Goal: Information Seeking & Learning: Learn about a topic

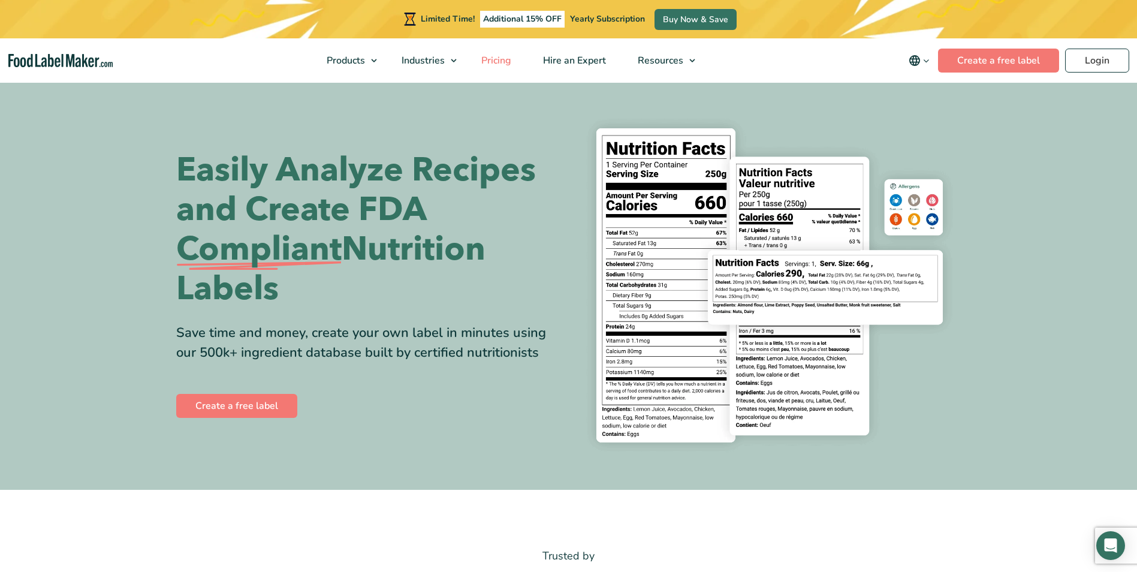
click at [494, 57] on span "Pricing" at bounding box center [495, 60] width 35 height 13
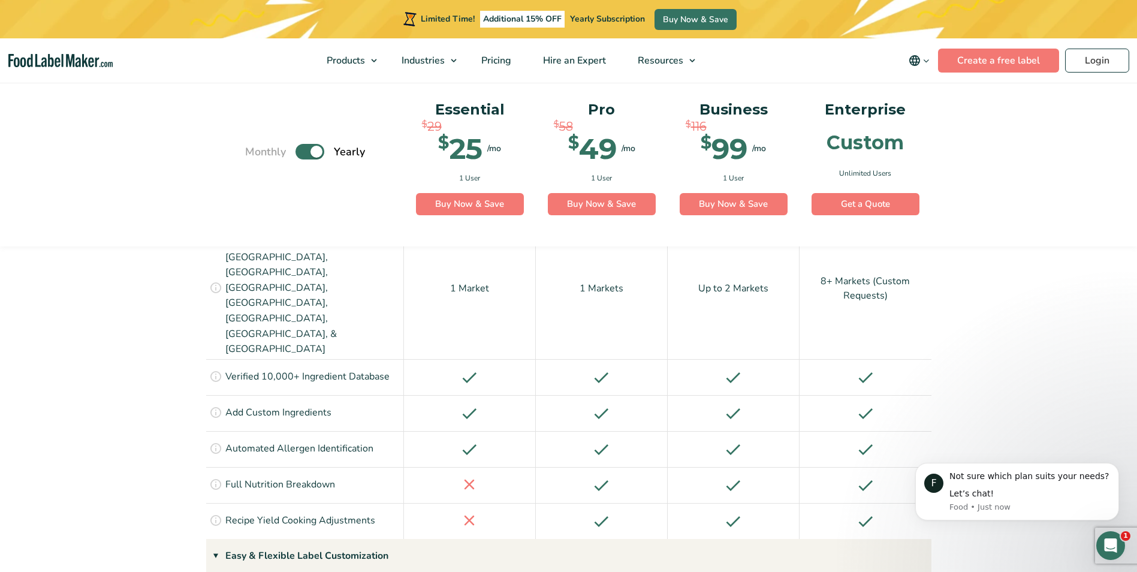
scroll to position [1019, 0]
drag, startPoint x: 218, startPoint y: 391, endPoint x: 227, endPoint y: 391, distance: 9.0
click at [221, 475] on icon at bounding box center [215, 481] width 13 height 13
click at [282, 475] on p "Full Nutrition Breakdown" at bounding box center [280, 483] width 110 height 16
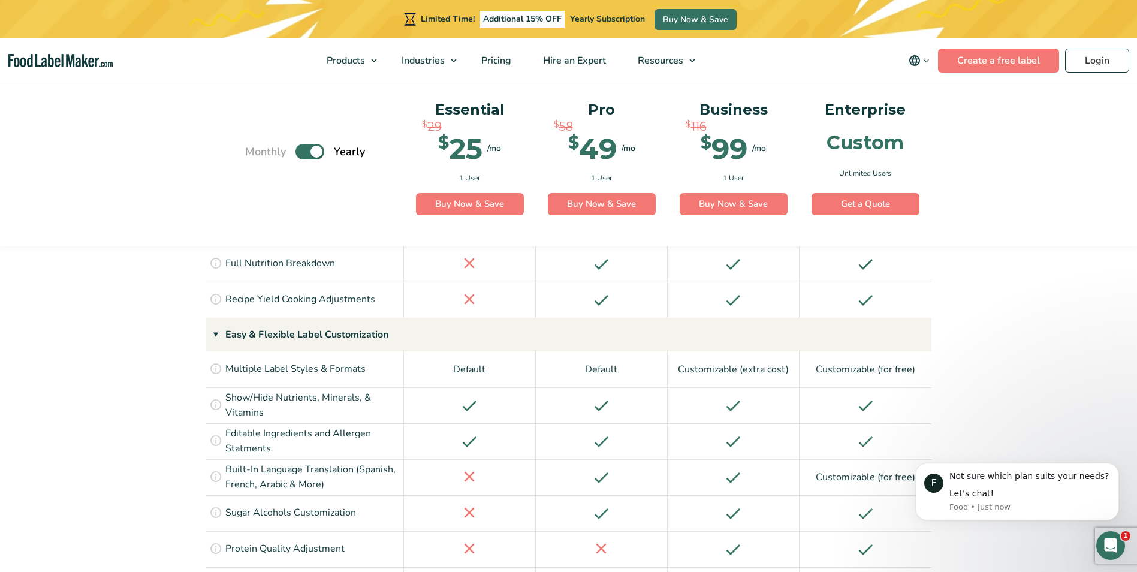
scroll to position [1259, 0]
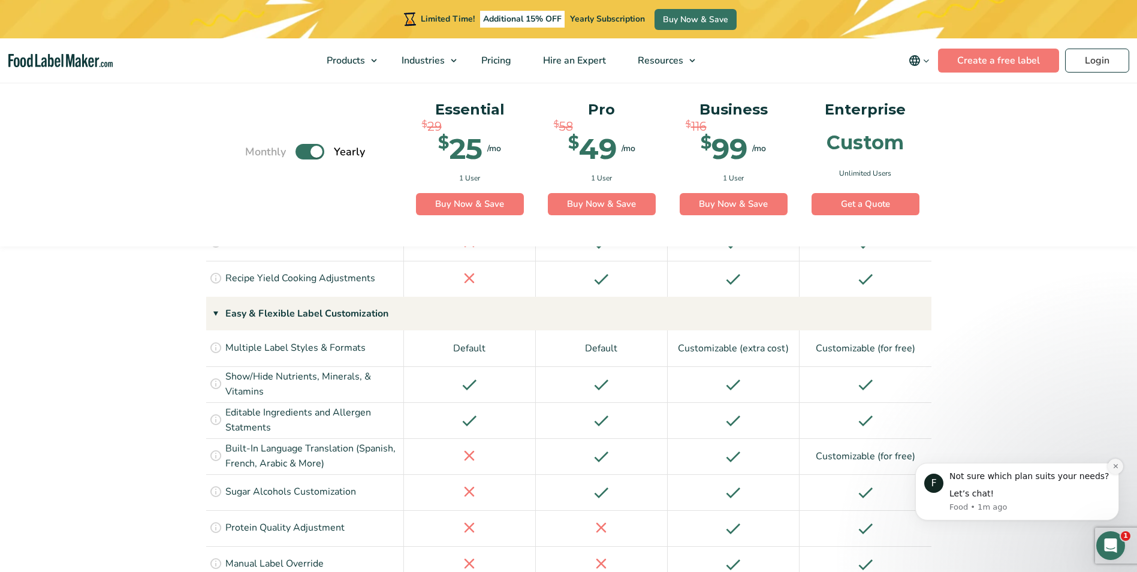
click at [1117, 466] on icon "Dismiss notification" at bounding box center [1116, 466] width 7 height 7
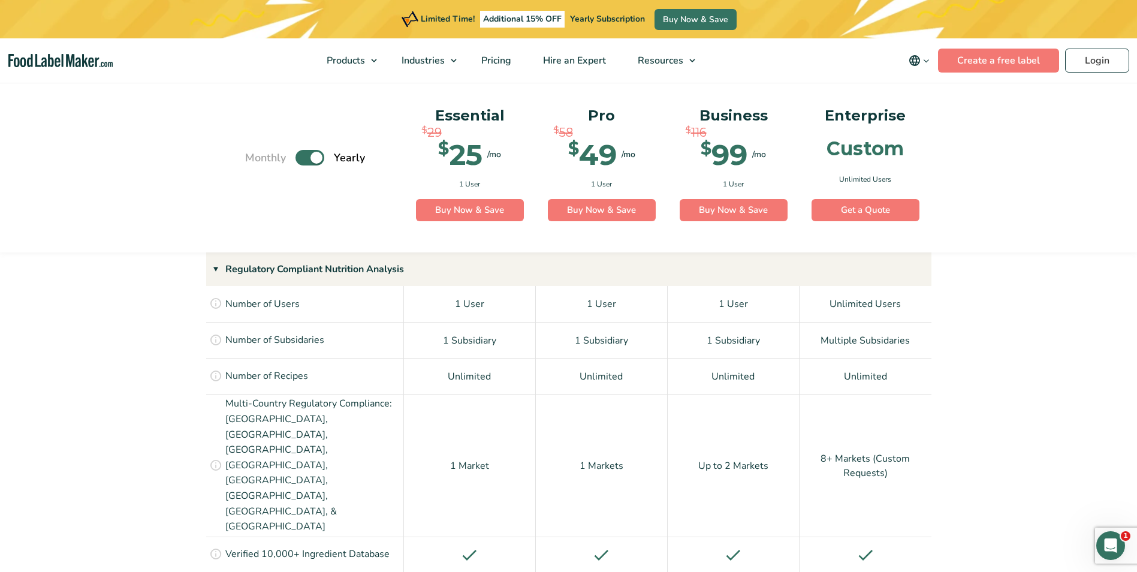
scroll to position [600, 0]
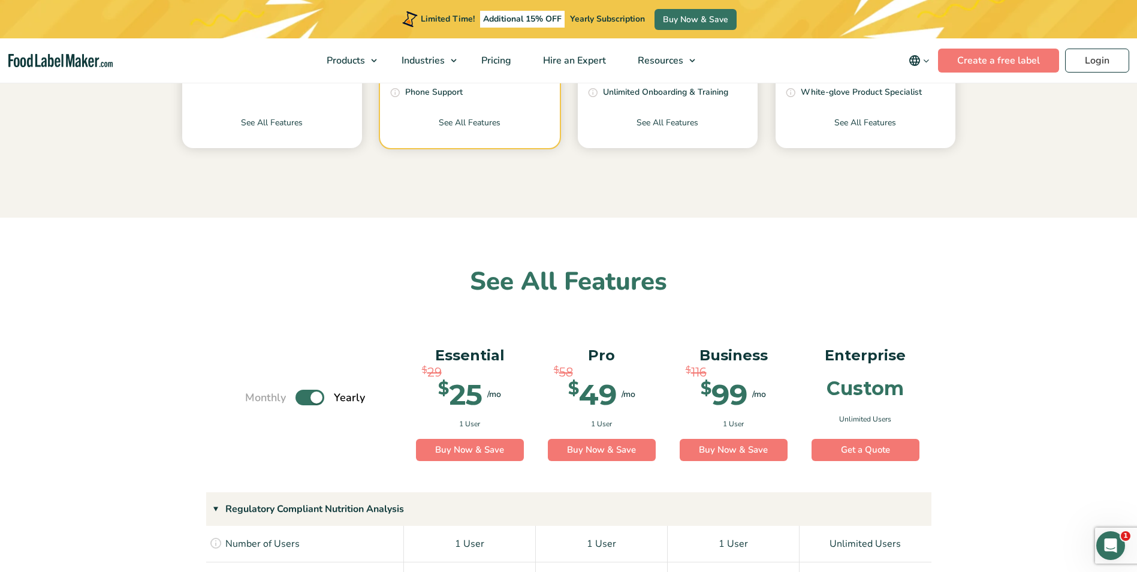
click at [309, 399] on label "Toggle" at bounding box center [310, 398] width 29 height 16
click at [255, 399] on input "Toggle" at bounding box center [252, 398] width 8 height 8
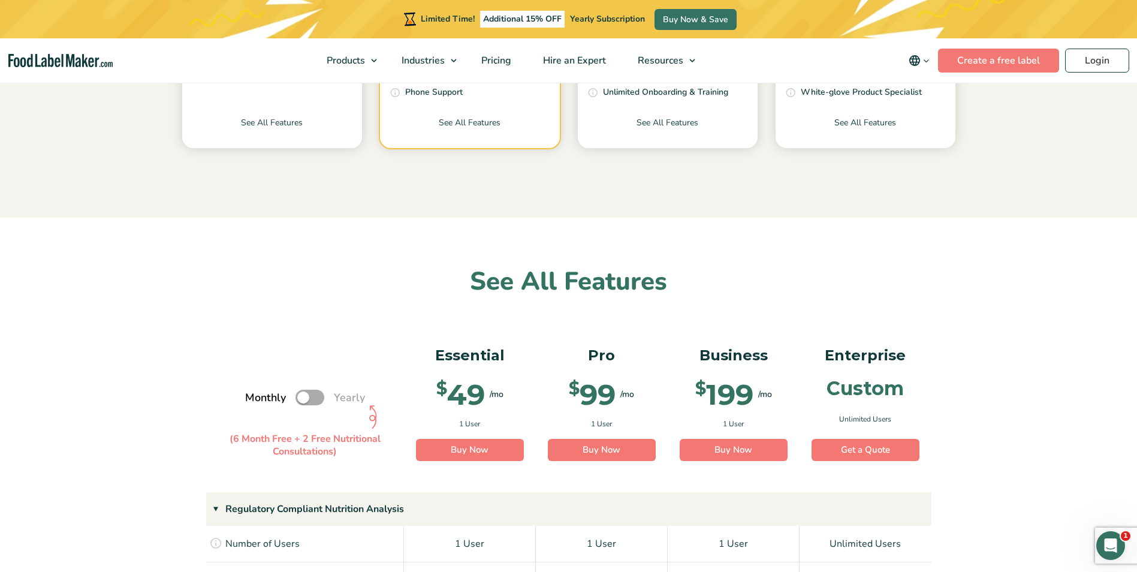
click at [311, 397] on label "Toggle" at bounding box center [310, 398] width 29 height 16
click at [255, 397] on input "Toggle" at bounding box center [252, 398] width 8 height 8
checkbox input "true"
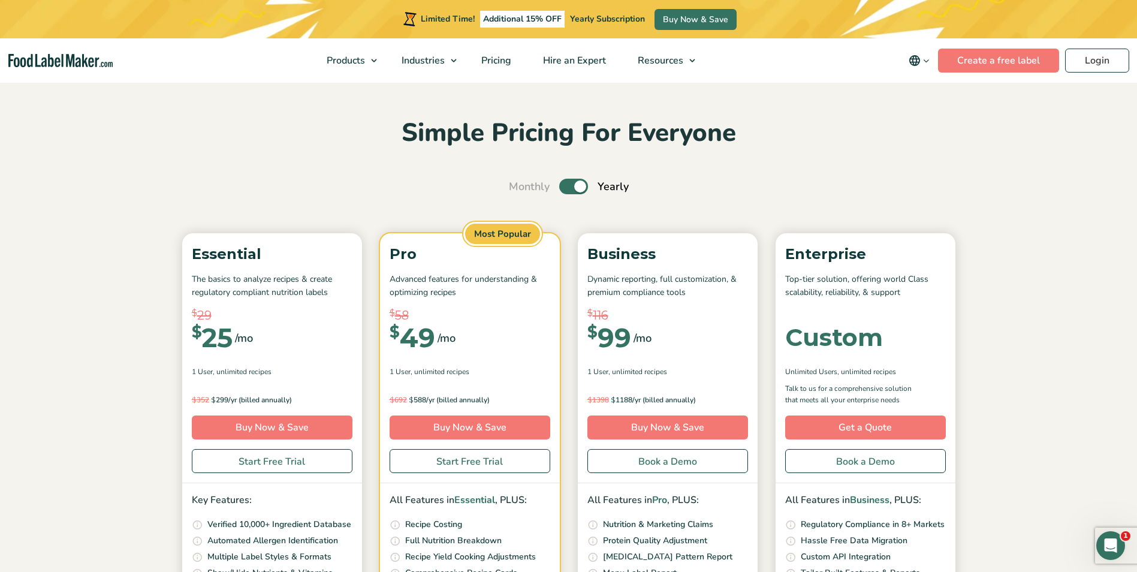
scroll to position [0, 0]
